Goal: Task Accomplishment & Management: Manage account settings

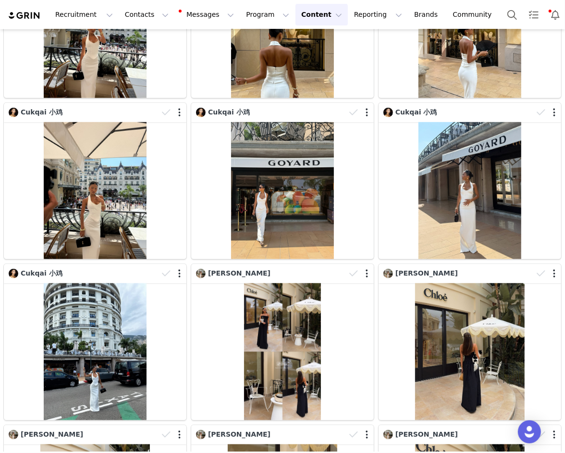
scroll to position [2058, 0]
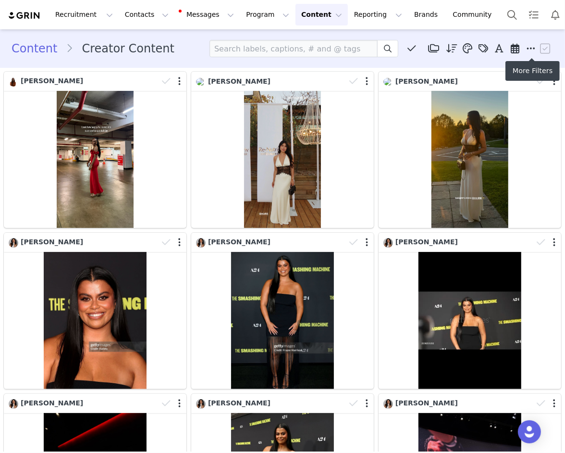
click at [528, 46] on icon at bounding box center [531, 49] width 9 height 10
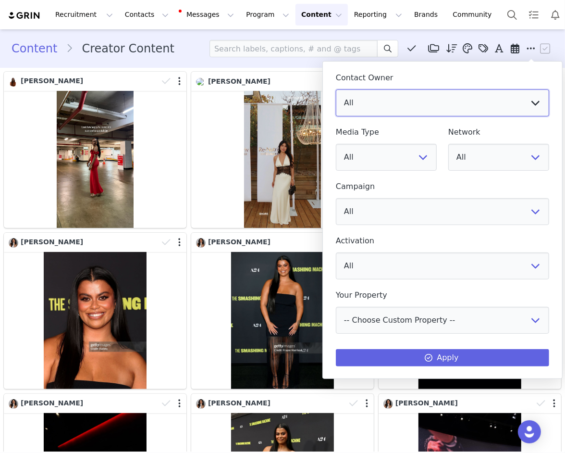
click at [481, 102] on select "All" at bounding box center [442, 102] width 213 height 27
select select "f486a5d6-bb11-4a40-ade1-c57aed3289ae"
click at [336, 89] on select "All Vivienne Lee Georgia Kalatzis Sabrina Nicholas Vendela Byrnes Samantha Wong…" at bounding box center [442, 102] width 213 height 27
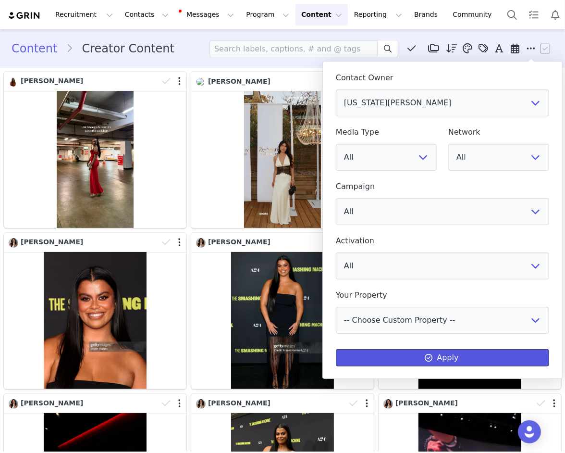
click at [421, 357] on button "Apply" at bounding box center [442, 357] width 213 height 17
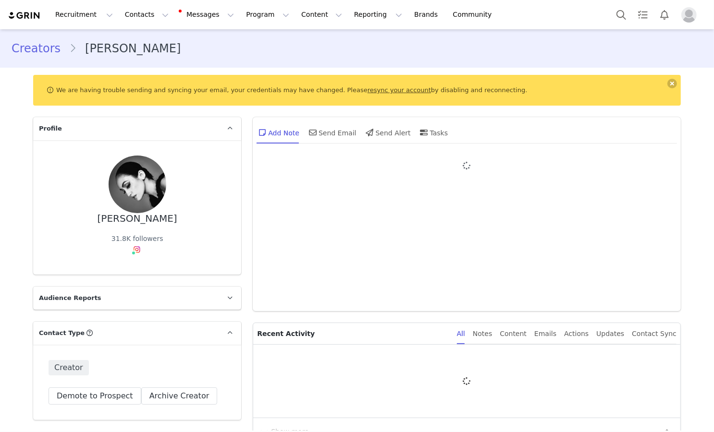
type input "+1 ([GEOGRAPHIC_DATA])"
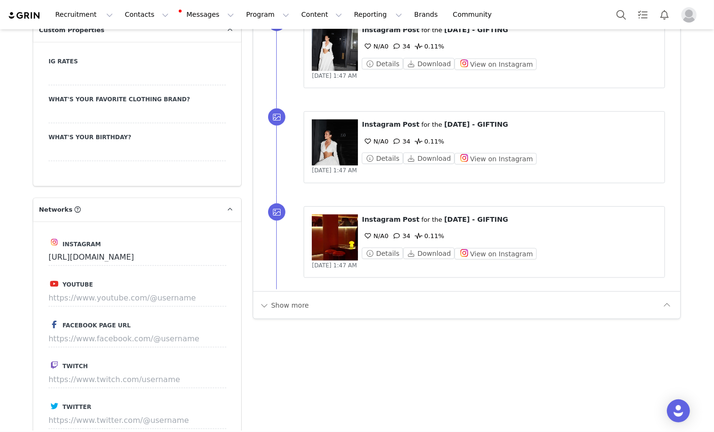
scroll to position [1070, 0]
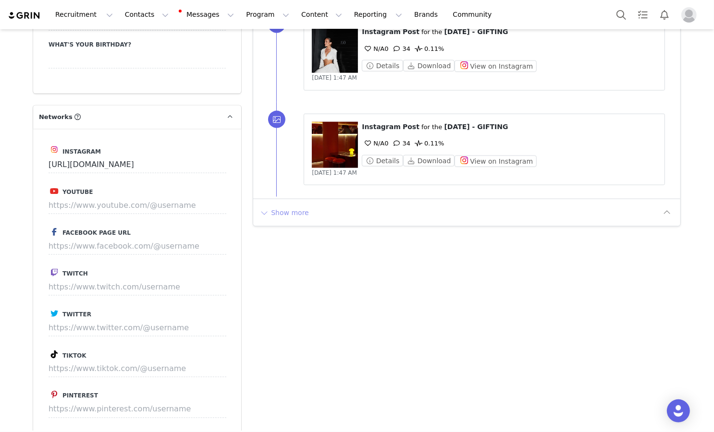
click at [284, 205] on button "Show more" at bounding box center [284, 212] width 50 height 15
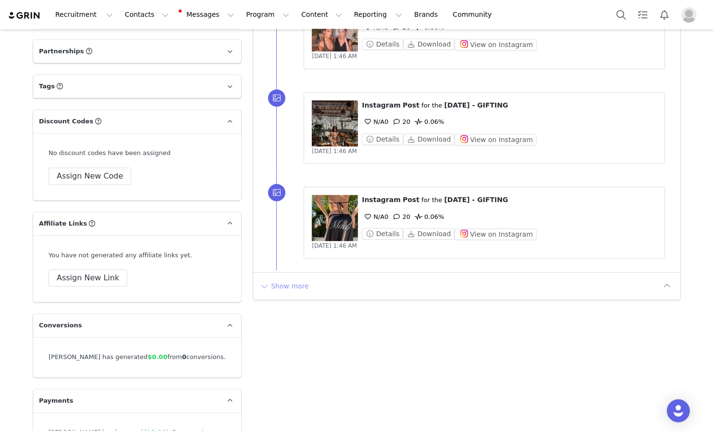
click at [289, 279] on button "Show more" at bounding box center [284, 286] width 50 height 15
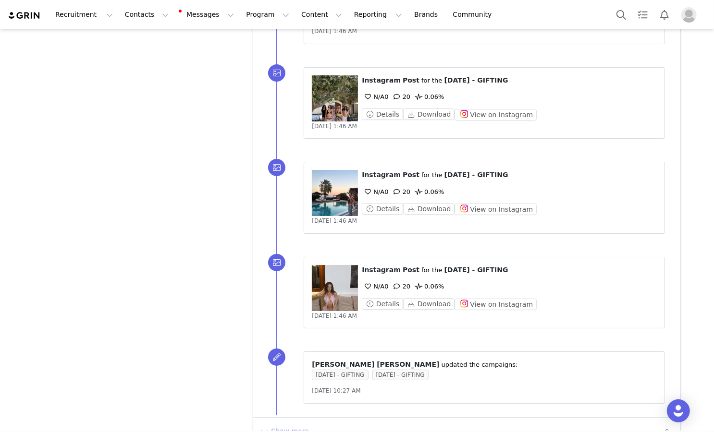
scroll to position [2758, 0]
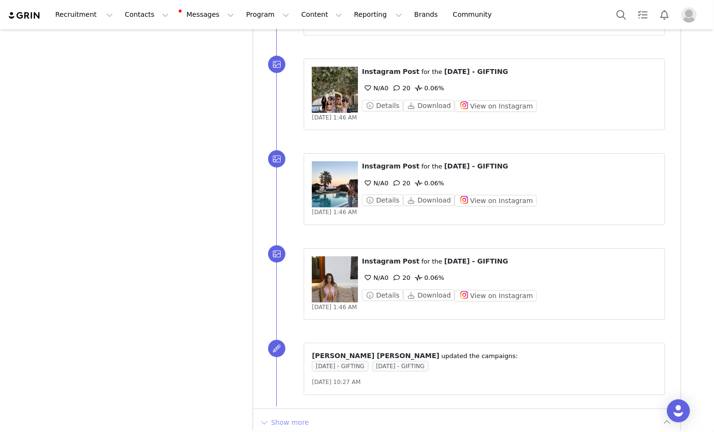
click at [280, 415] on button "Show more" at bounding box center [284, 422] width 50 height 15
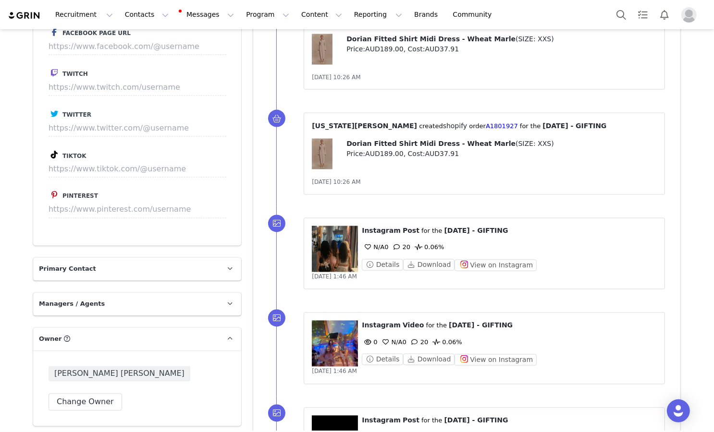
scroll to position [1327, 0]
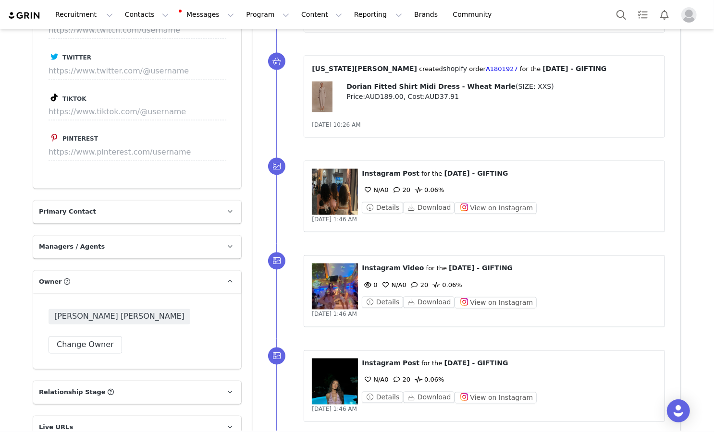
click at [77, 337] on button "Change Owner" at bounding box center [86, 345] width 74 height 17
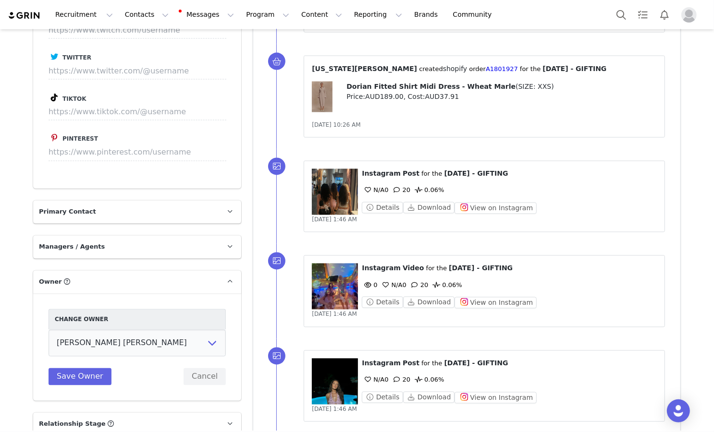
scroll to position [1393, 0]
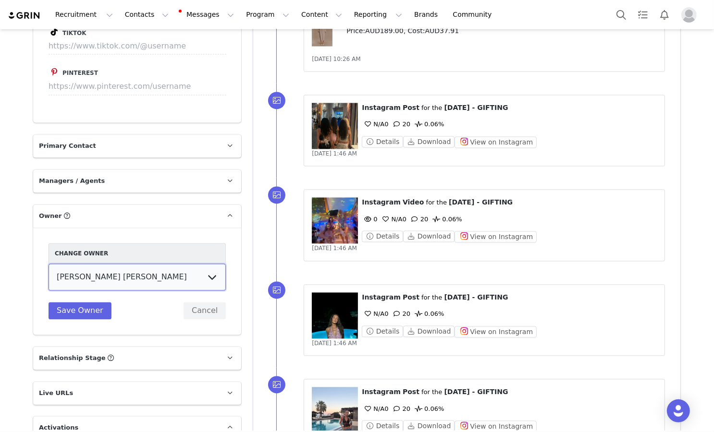
click at [110, 265] on select "[PERSON_NAME] [US_STATE][PERSON_NAME] [PERSON_NAME] [PERSON_NAME] [PERSON_NAME]…" at bounding box center [137, 277] width 177 height 27
select select "f486a5d6-bb11-4a40-ade1-c57aed3289ae"
click at [49, 264] on select "[PERSON_NAME] [US_STATE][PERSON_NAME] [PERSON_NAME] [PERSON_NAME] [PERSON_NAME]…" at bounding box center [137, 277] width 177 height 27
click at [93, 303] on button "Save Owner" at bounding box center [80, 311] width 63 height 17
